Goal: Task Accomplishment & Management: Use online tool/utility

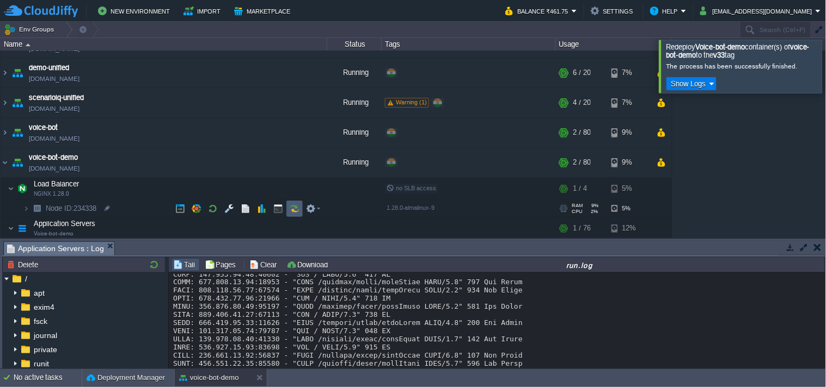
click at [292, 211] on button "button" at bounding box center [295, 209] width 10 height 10
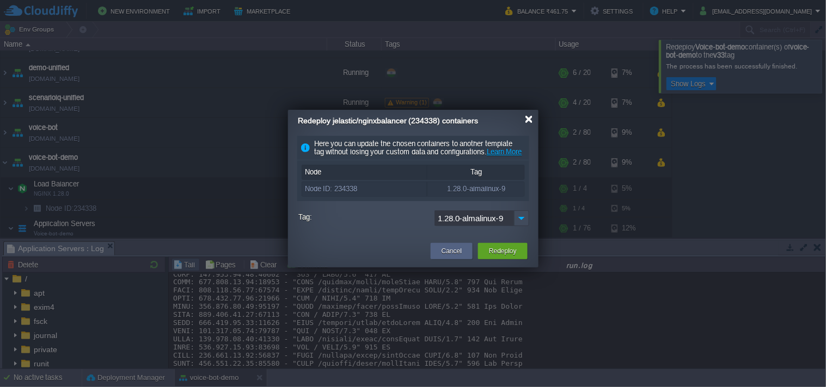
click at [531, 119] on div at bounding box center [529, 119] width 8 height 8
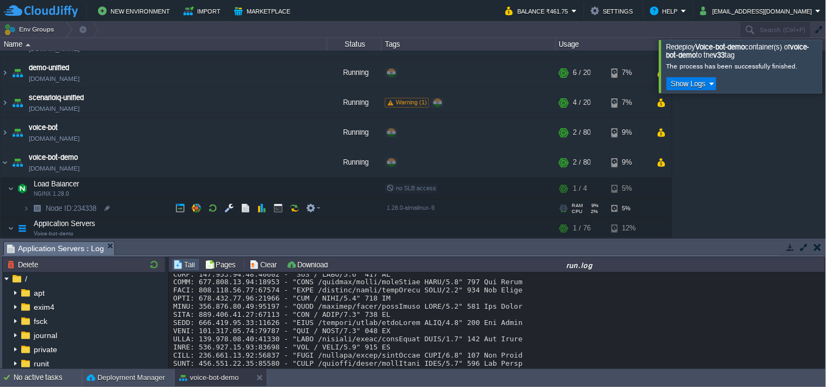
scroll to position [132, 0]
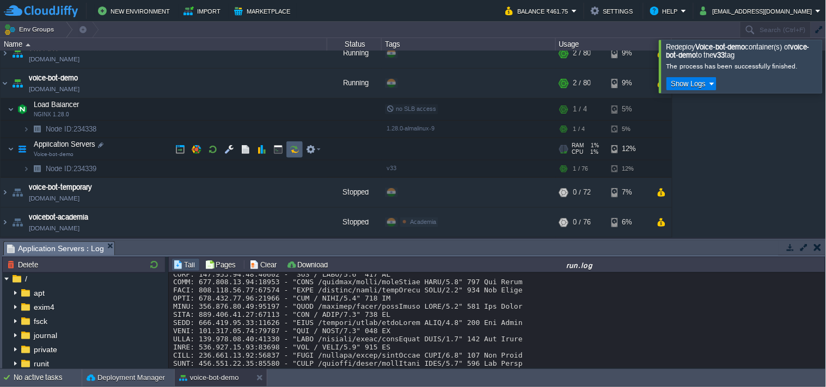
click at [295, 145] on button "button" at bounding box center [295, 150] width 10 height 10
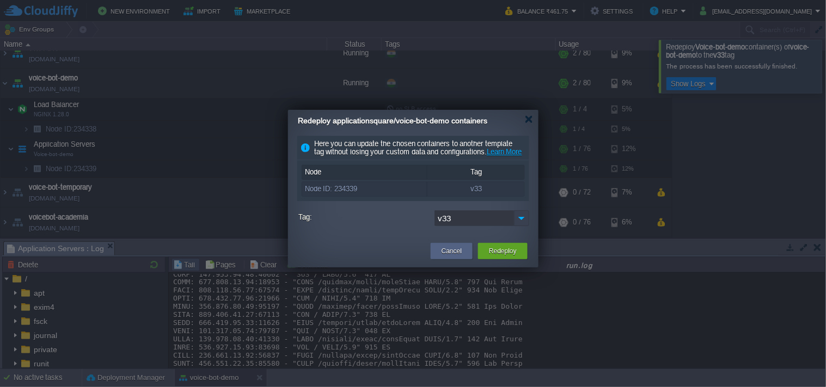
click at [520, 226] on img at bounding box center [521, 219] width 15 height 16
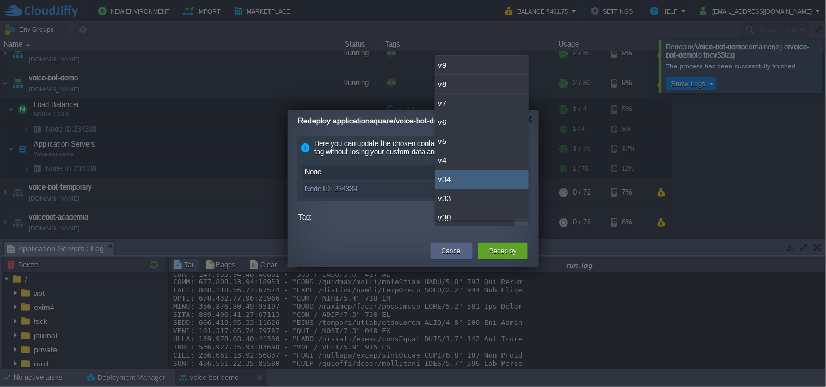
click at [490, 173] on div "v34" at bounding box center [482, 179] width 94 height 19
type input "v34"
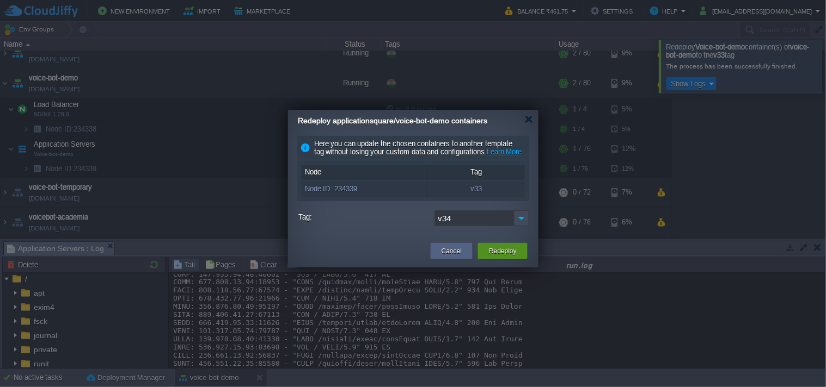
click at [496, 257] on button "Redeploy" at bounding box center [503, 251] width 28 height 11
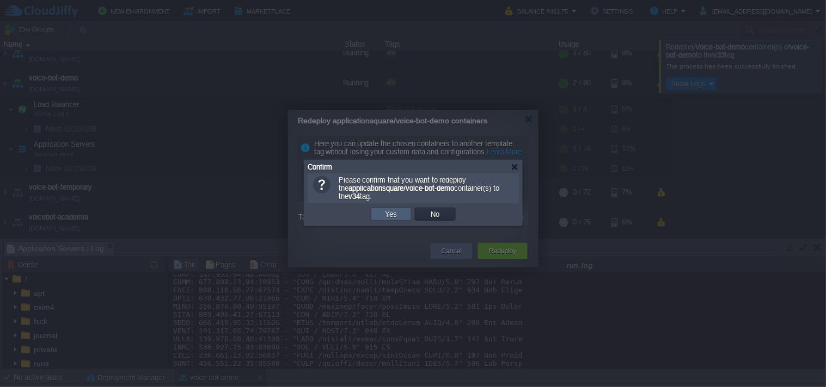
click at [405, 214] on td "Yes" at bounding box center [391, 214] width 41 height 13
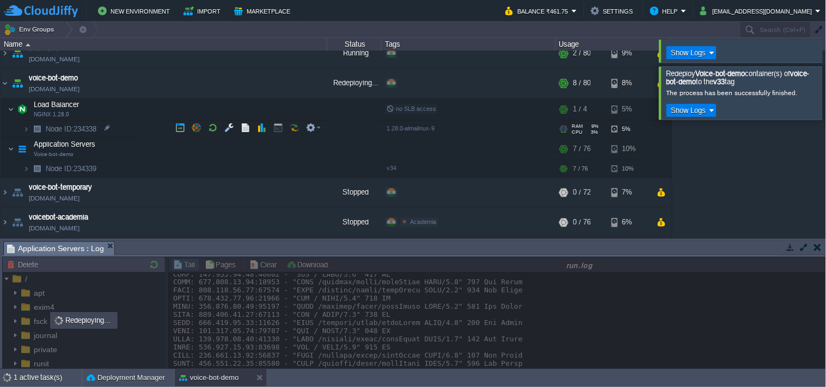
scroll to position [52, 0]
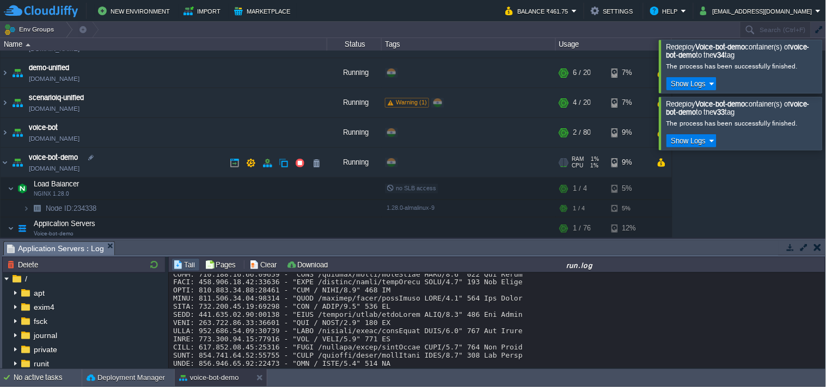
click at [79, 171] on link "[DOMAIN_NAME]" at bounding box center [54, 168] width 51 height 11
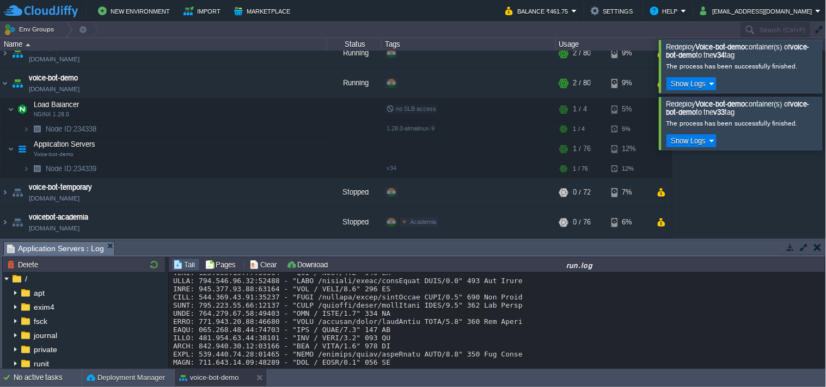
scroll to position [13346, 0]
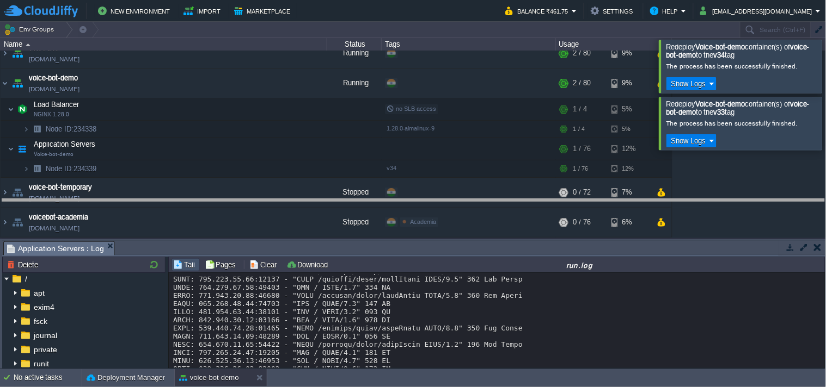
drag, startPoint x: 422, startPoint y: 248, endPoint x: 428, endPoint y: 203, distance: 45.0
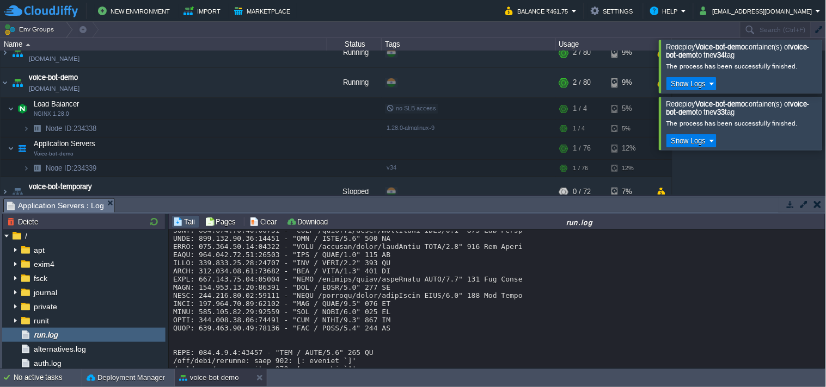
scroll to position [13363, 0]
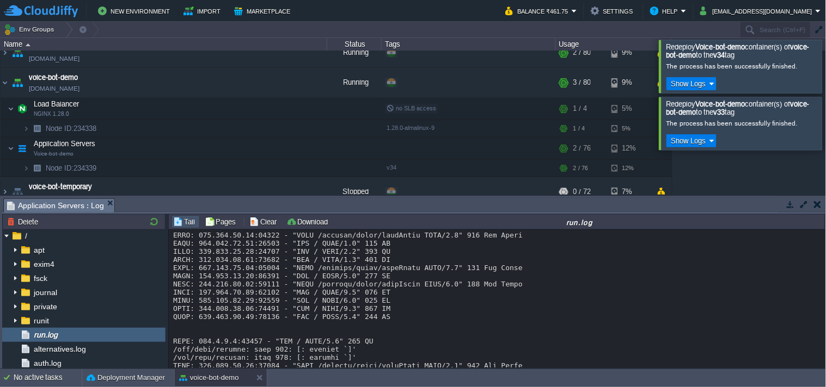
copy div "open_ai_adapter"
click at [296, 151] on button "button" at bounding box center [295, 149] width 10 height 10
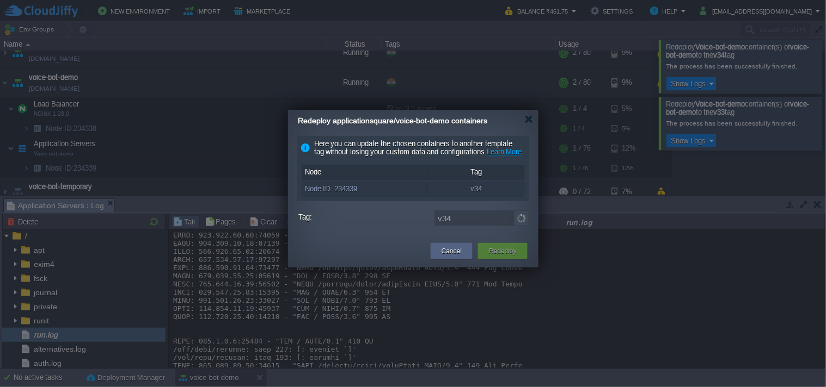
click at [522, 226] on img at bounding box center [521, 219] width 15 height 16
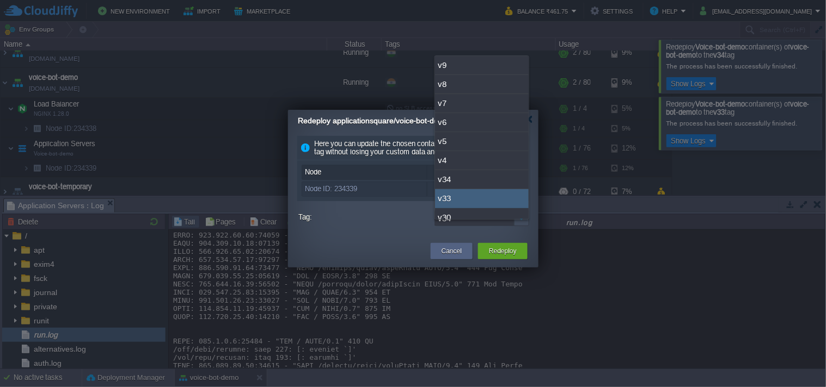
click at [505, 205] on div "v33" at bounding box center [482, 198] width 94 height 19
type input "v33"
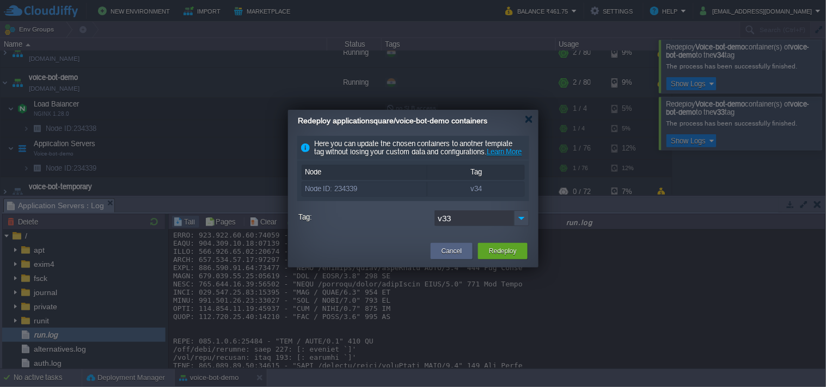
click at [499, 260] on div "Redeploy" at bounding box center [502, 251] width 33 height 16
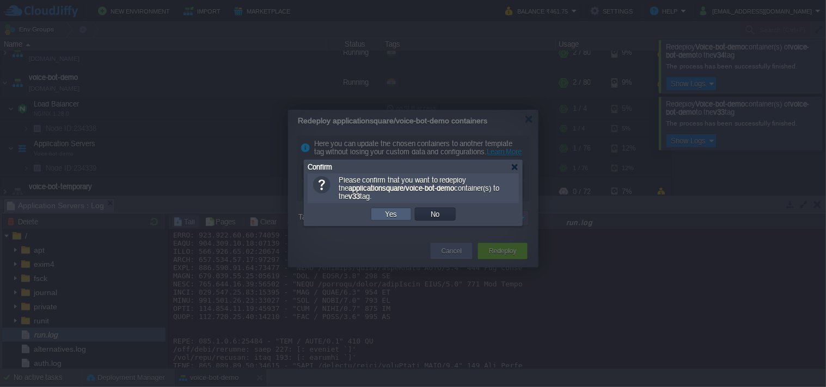
click at [383, 212] on button "Yes" at bounding box center [391, 215] width 19 height 10
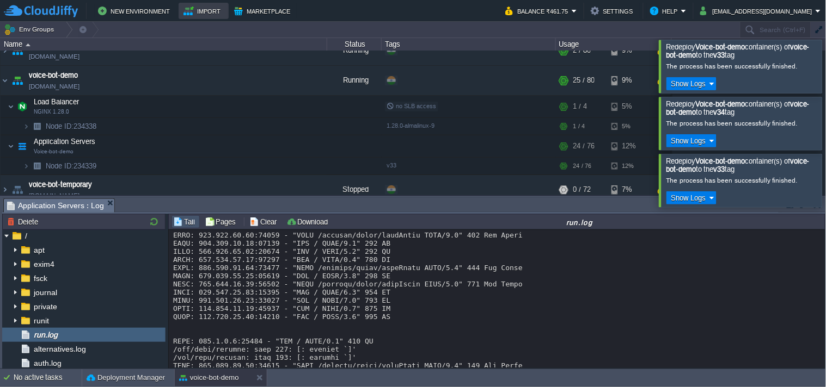
scroll to position [95, 0]
